Goal: Information Seeking & Learning: Learn about a topic

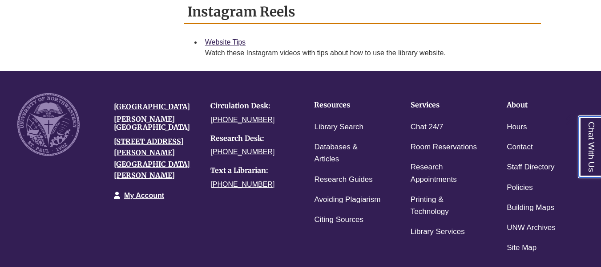
scroll to position [711, 0]
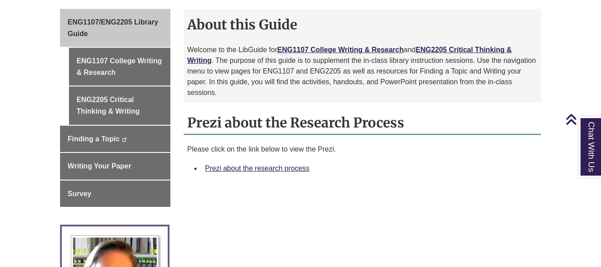
scroll to position [252, 0]
click at [285, 164] on link "Prezi about the research process" at bounding box center [257, 168] width 105 height 8
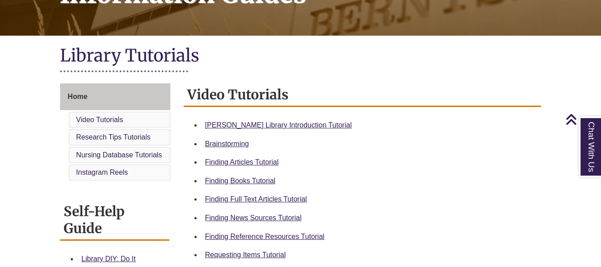
scroll to position [167, 0]
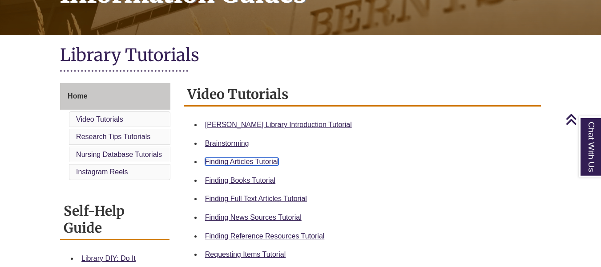
click at [264, 159] on link "Finding Articles Tutorial" at bounding box center [241, 162] width 73 height 8
